Goal: Task Accomplishment & Management: Use online tool/utility

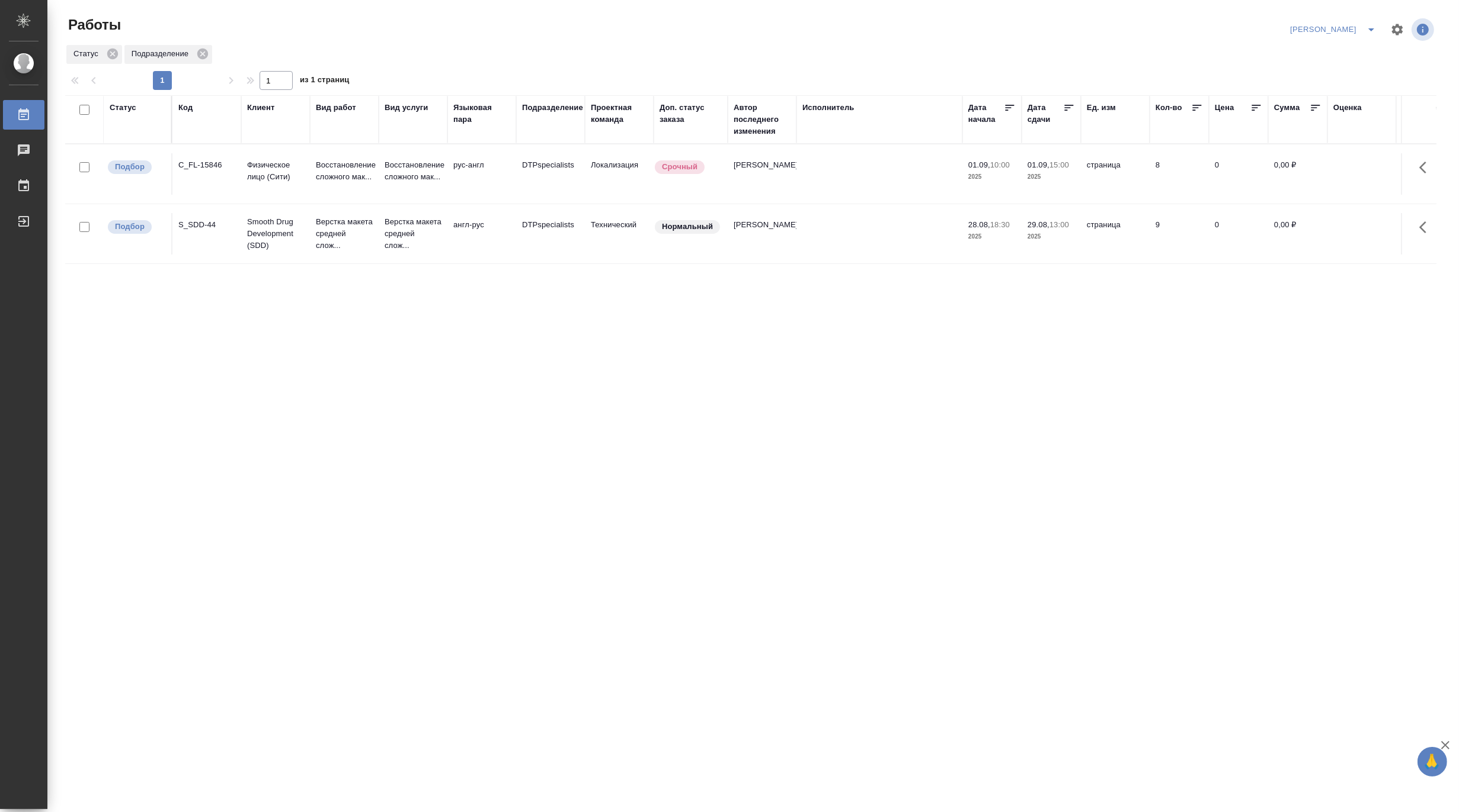
click at [383, 233] on td "Верстка макета средней слож..." at bounding box center [413, 234] width 69 height 47
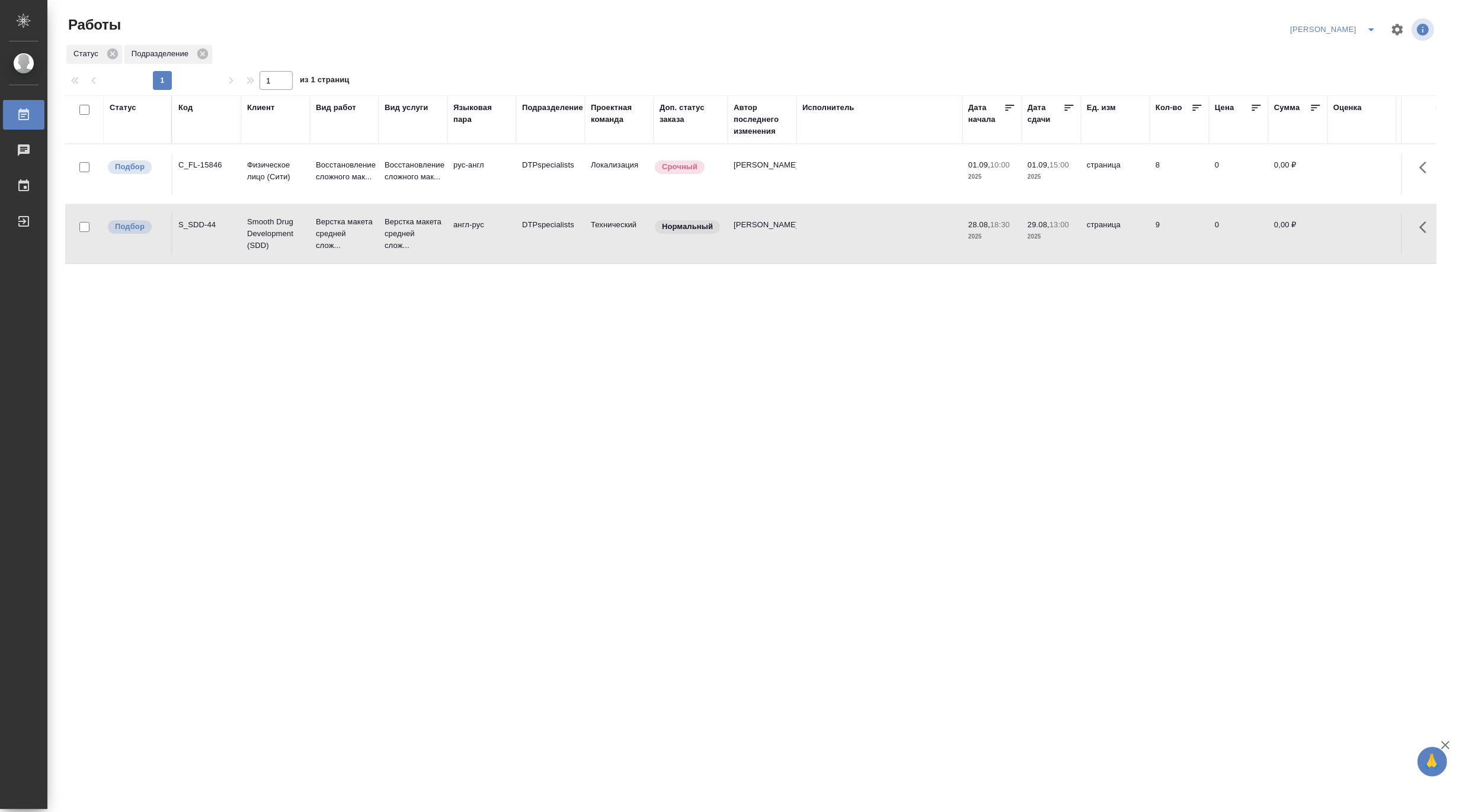
click at [383, 233] on td "Верстка макета средней слож..." at bounding box center [413, 234] width 69 height 47
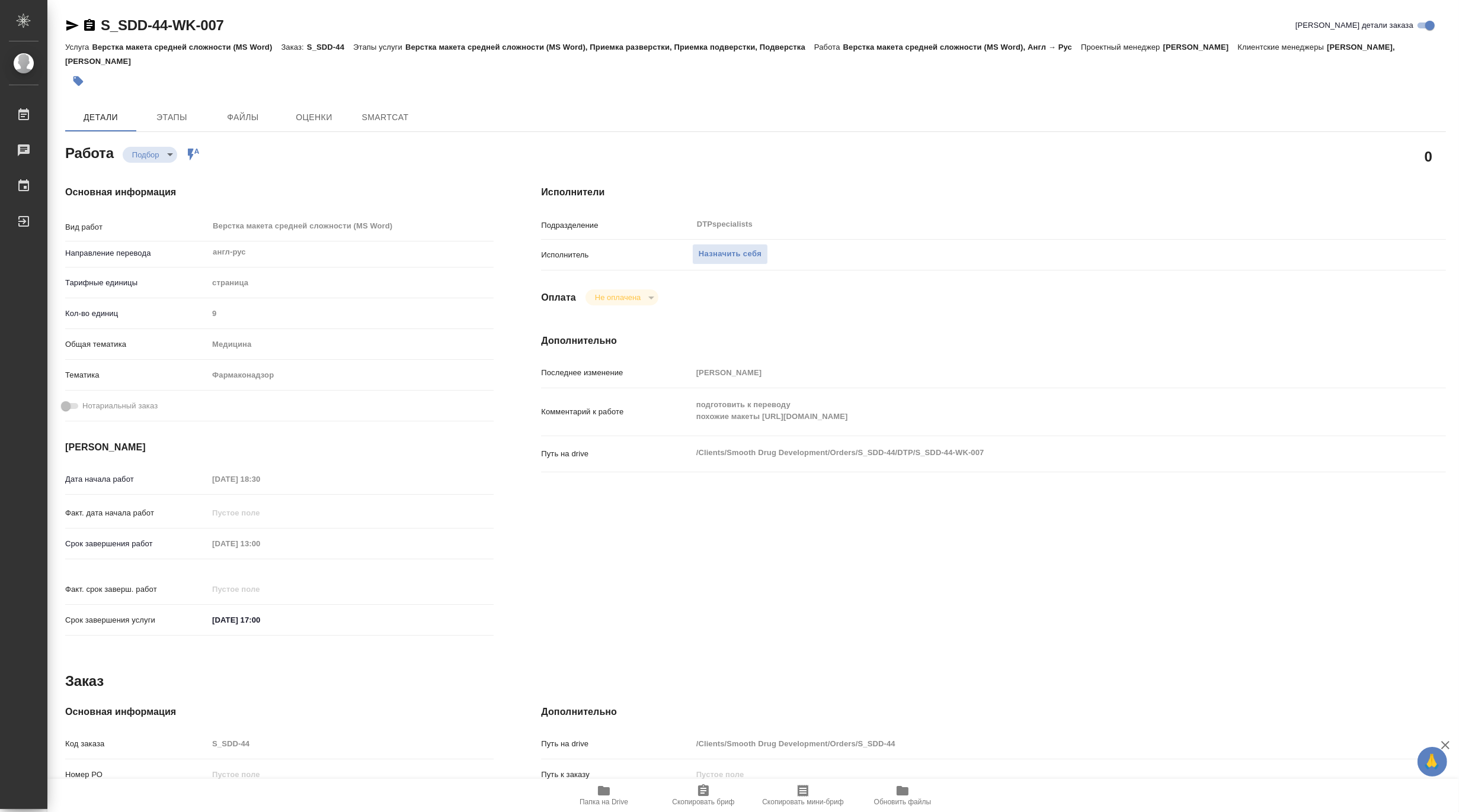
type textarea "x"
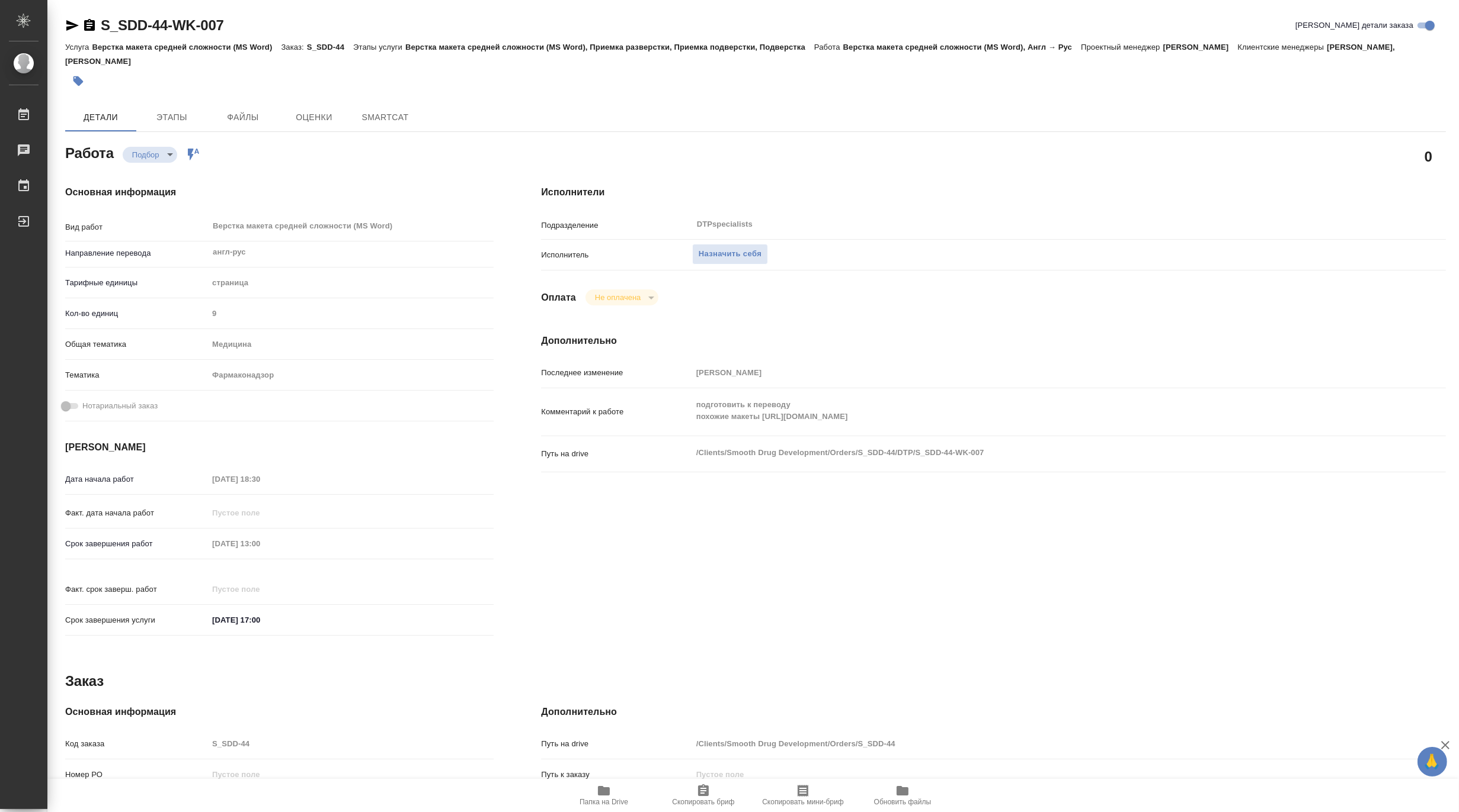
type textarea "x"
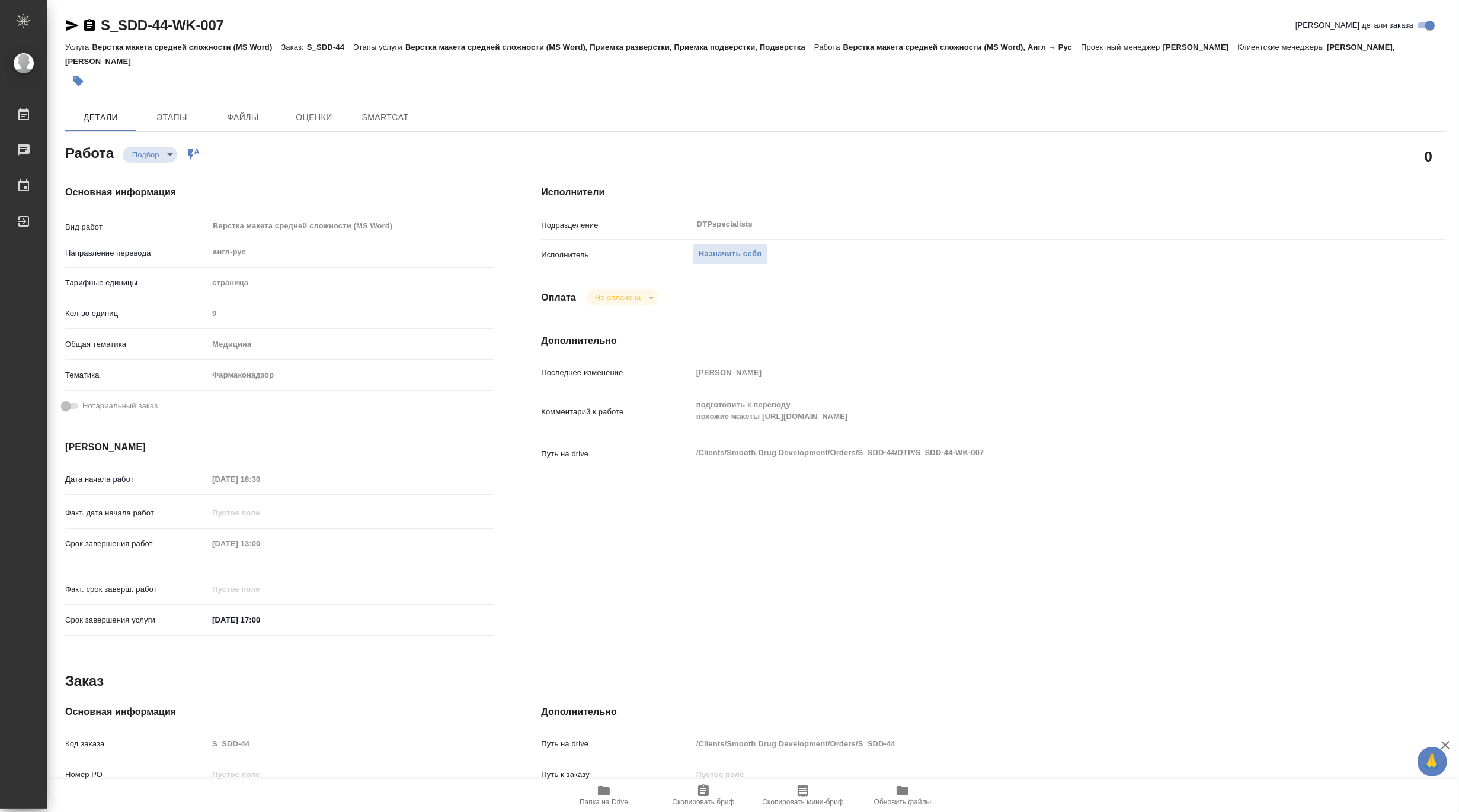
type textarea "x"
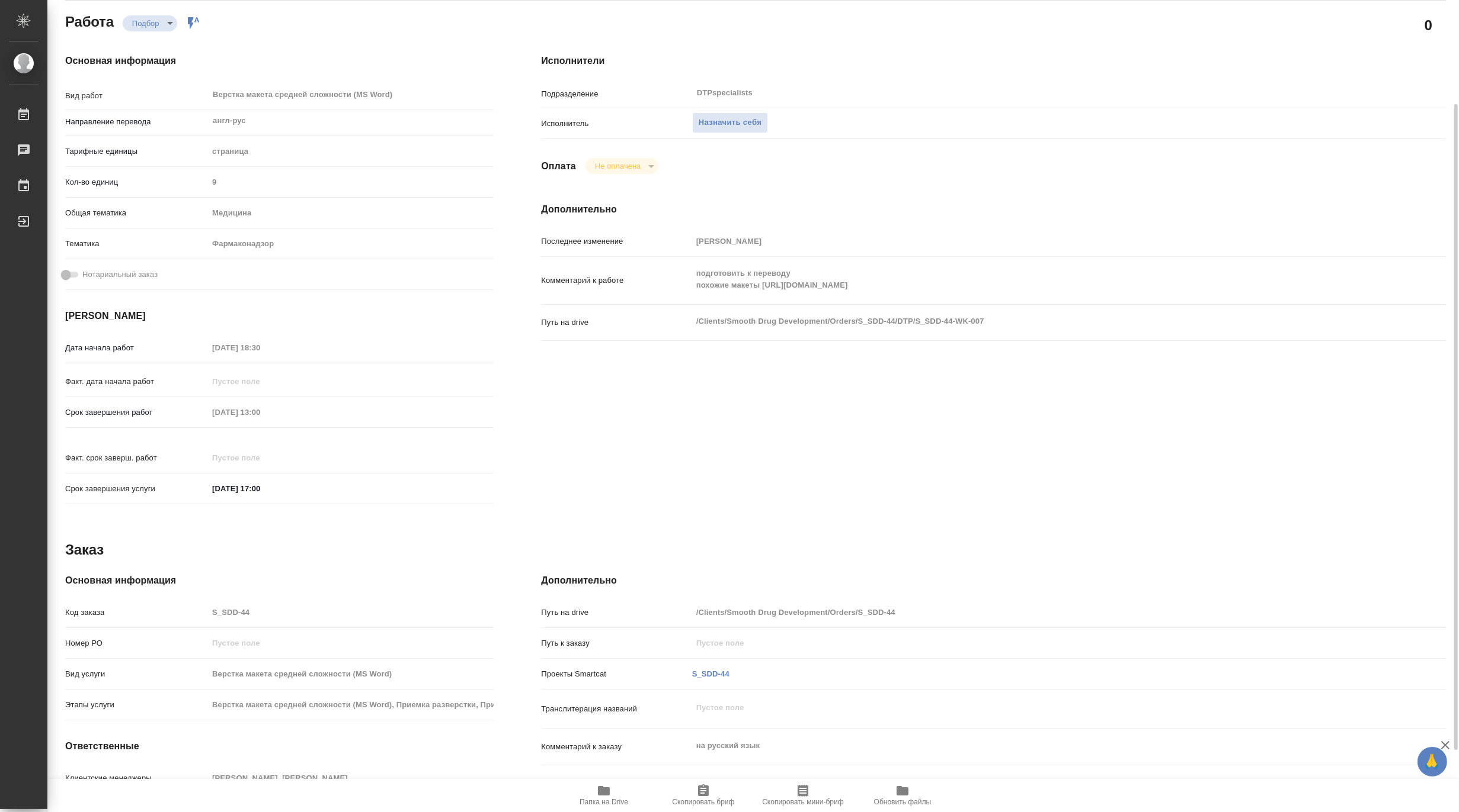
type textarea "x"
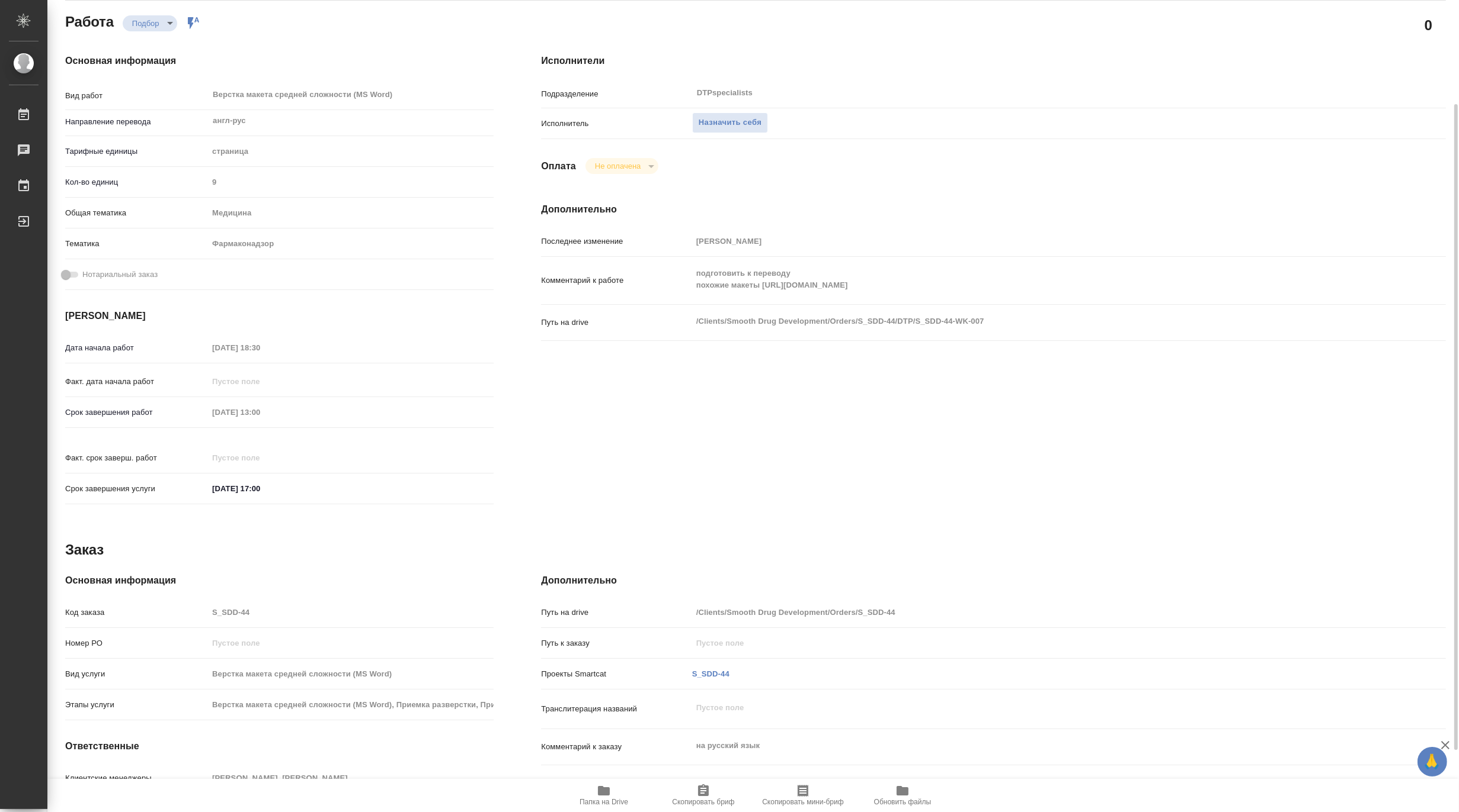
scroll to position [209, 0]
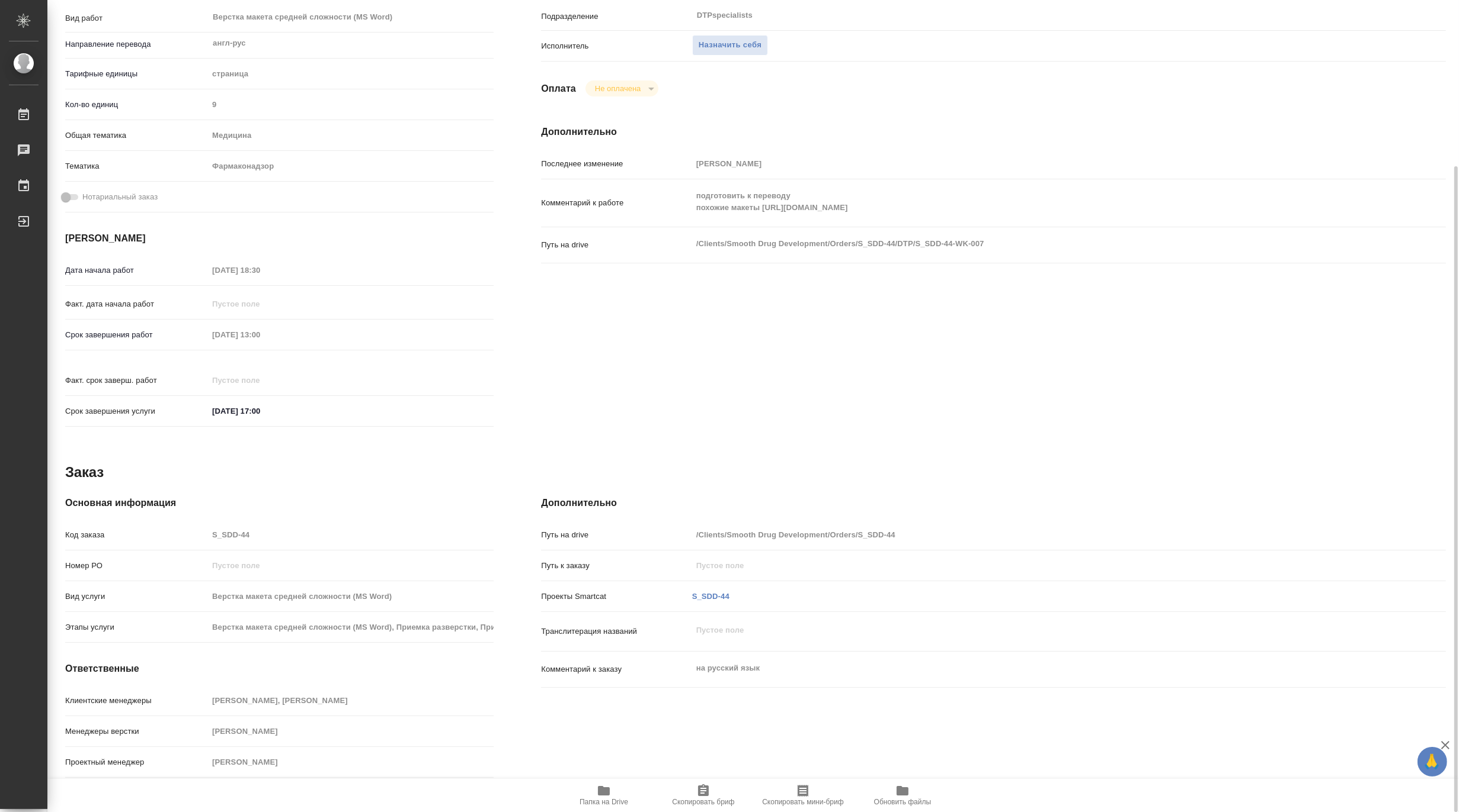
type textarea "x"
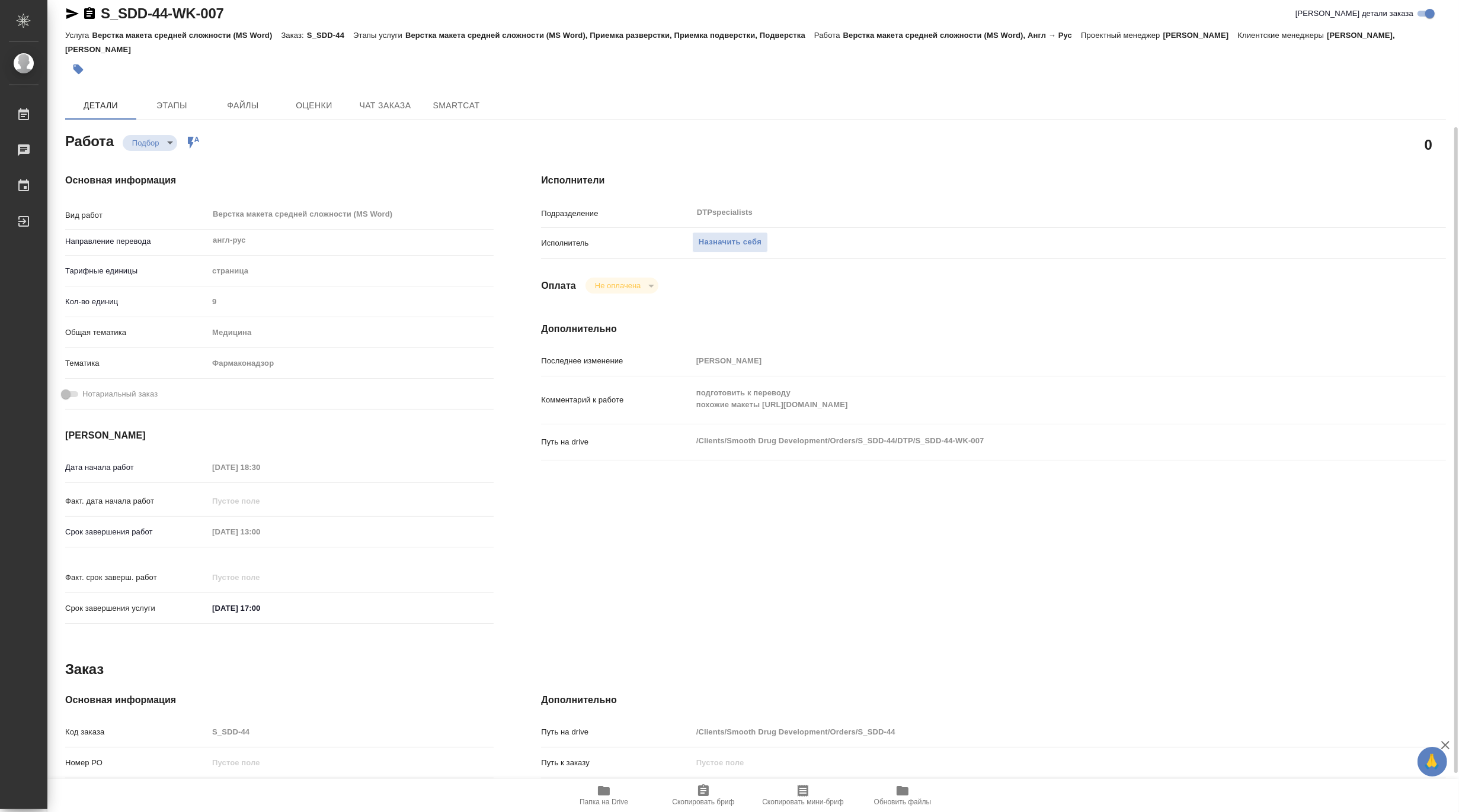
scroll to position [0, 0]
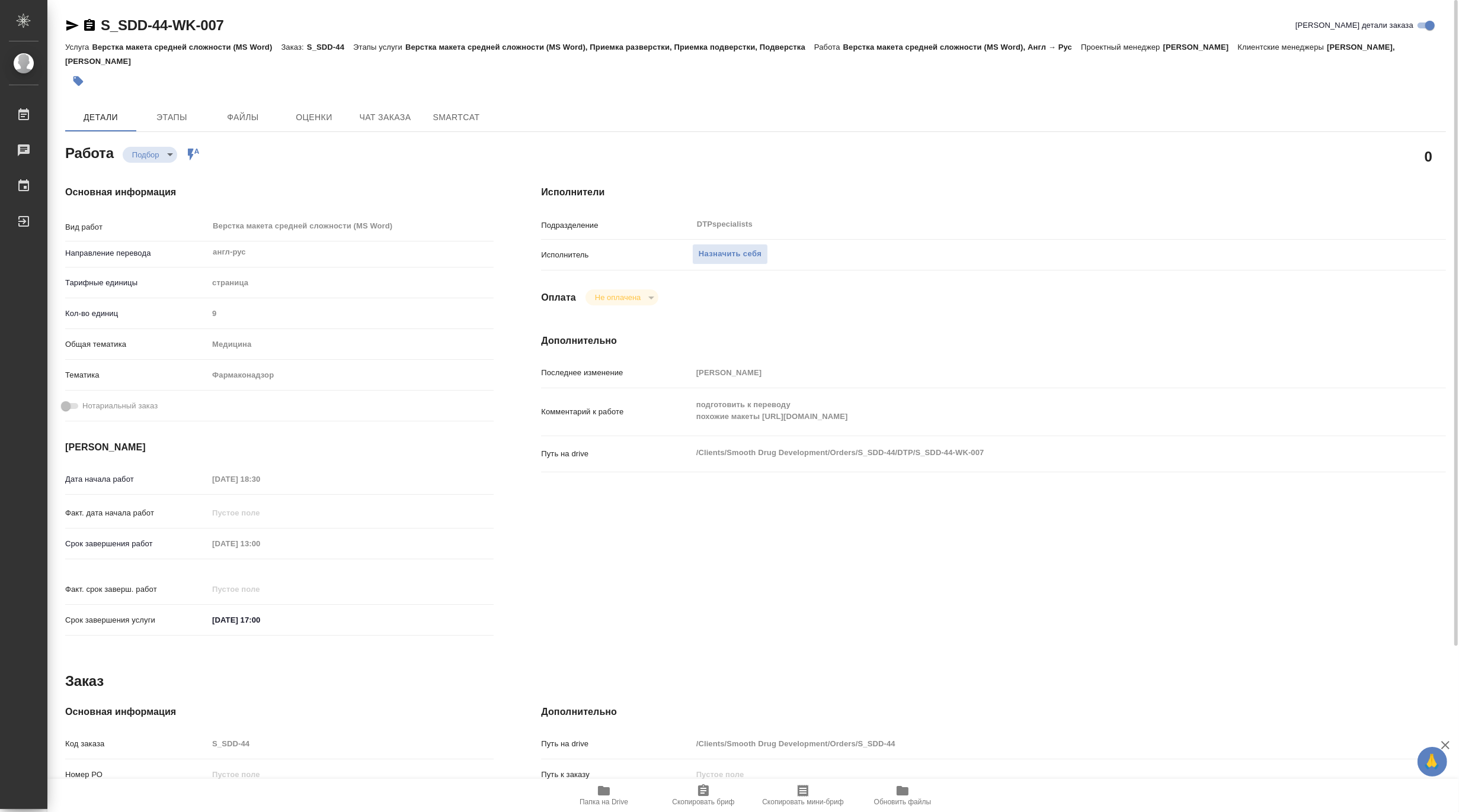
click at [612, 788] on span "Папка на Drive" at bounding box center [603, 795] width 86 height 23
